Goal: Use online tool/utility: Utilize a website feature to perform a specific function

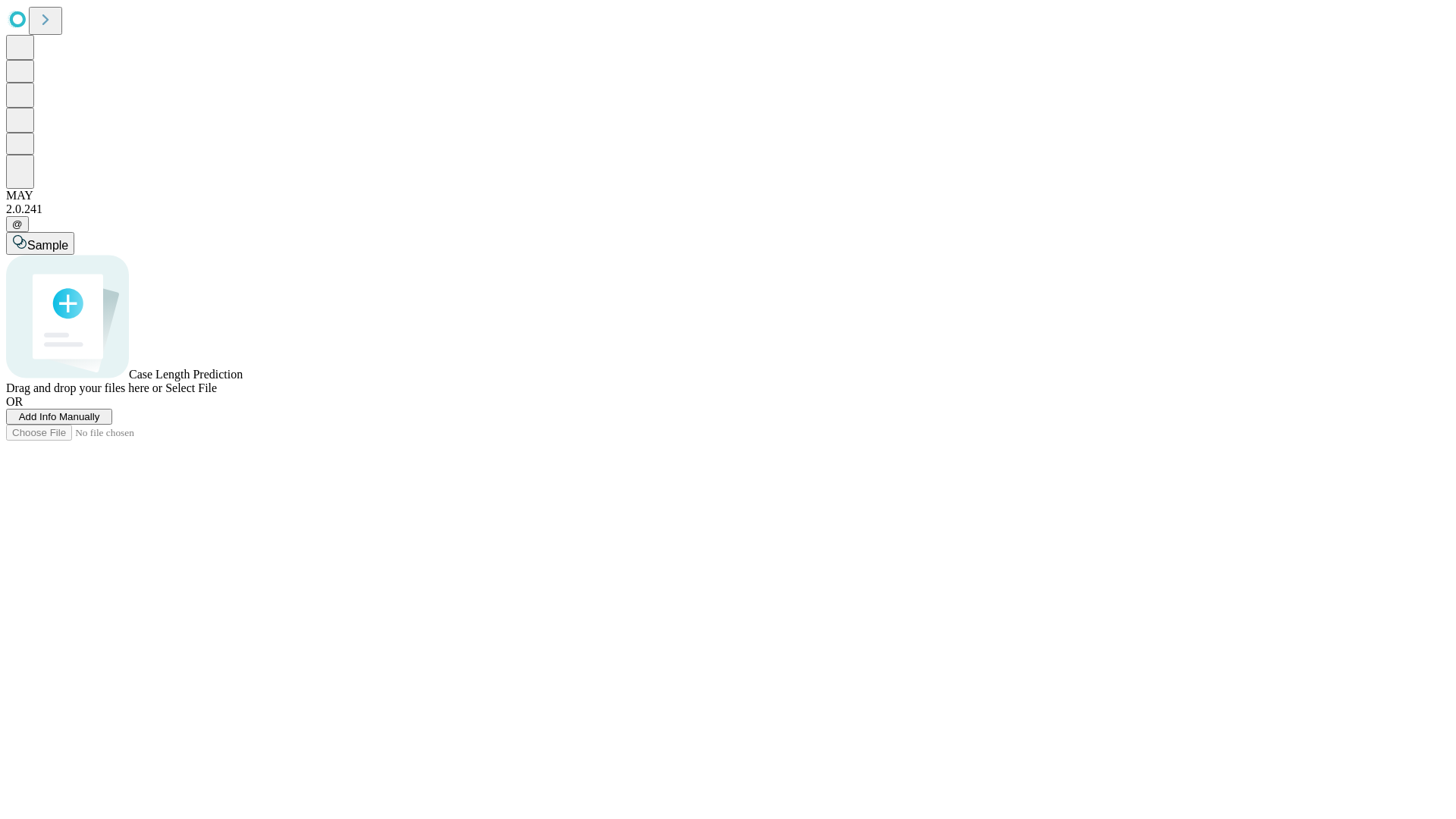
click at [217, 395] on span "Select File" at bounding box center [191, 388] width 52 height 13
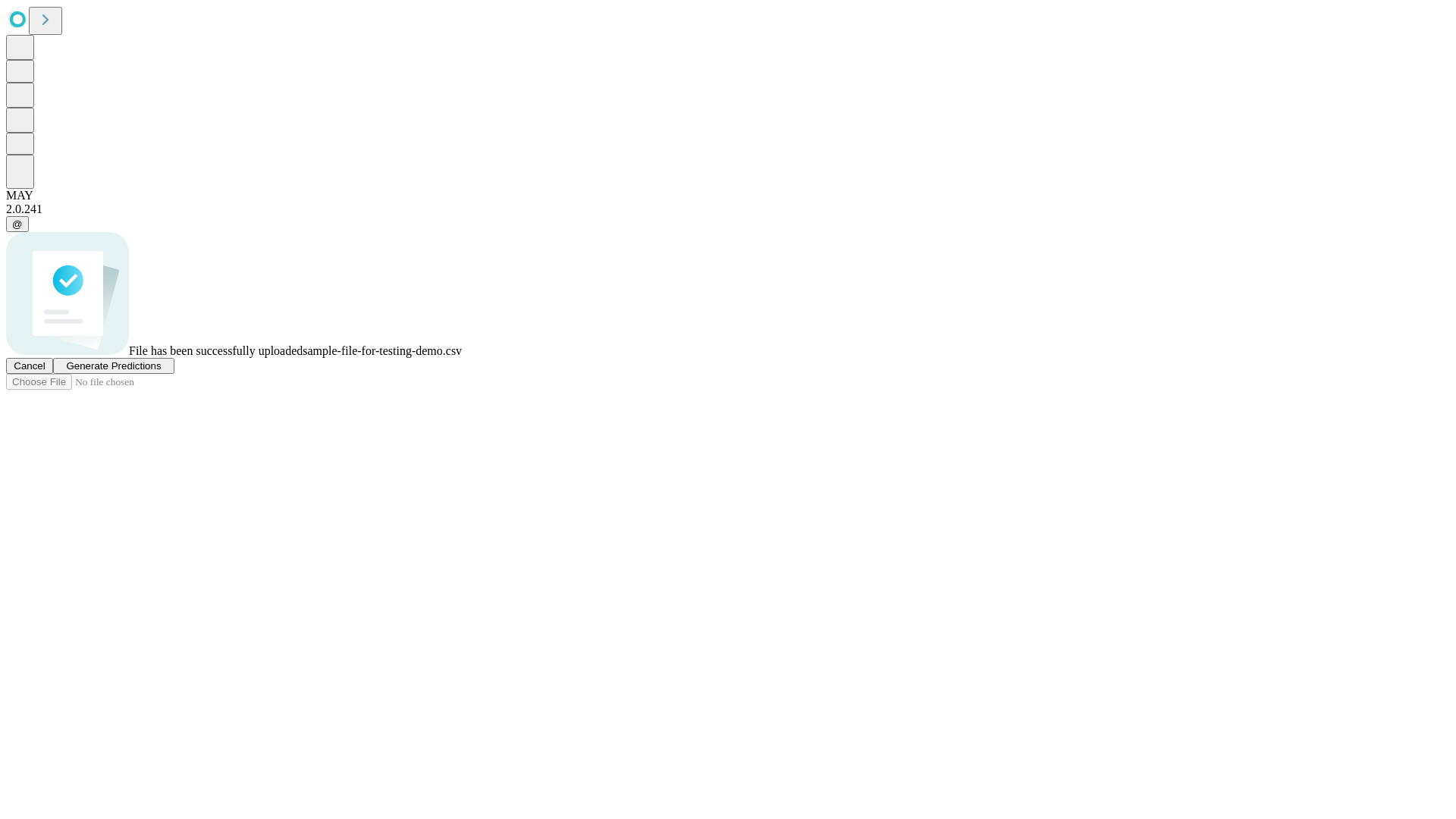
click at [161, 371] on span "Generate Predictions" at bounding box center [113, 365] width 95 height 11
